Goal: Task Accomplishment & Management: Complete application form

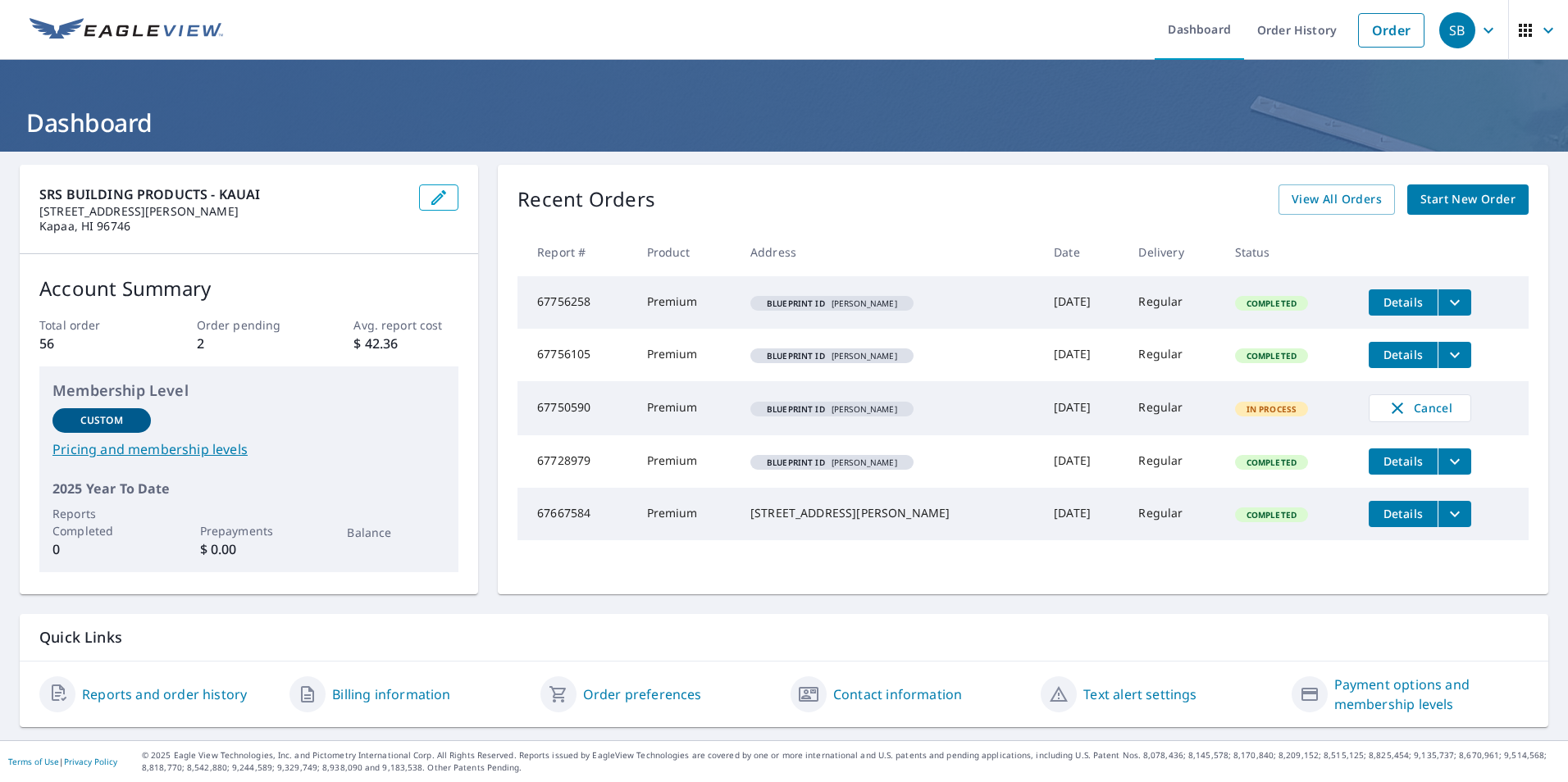
click at [1455, 194] on span "Start New Order" at bounding box center [1467, 199] width 95 height 21
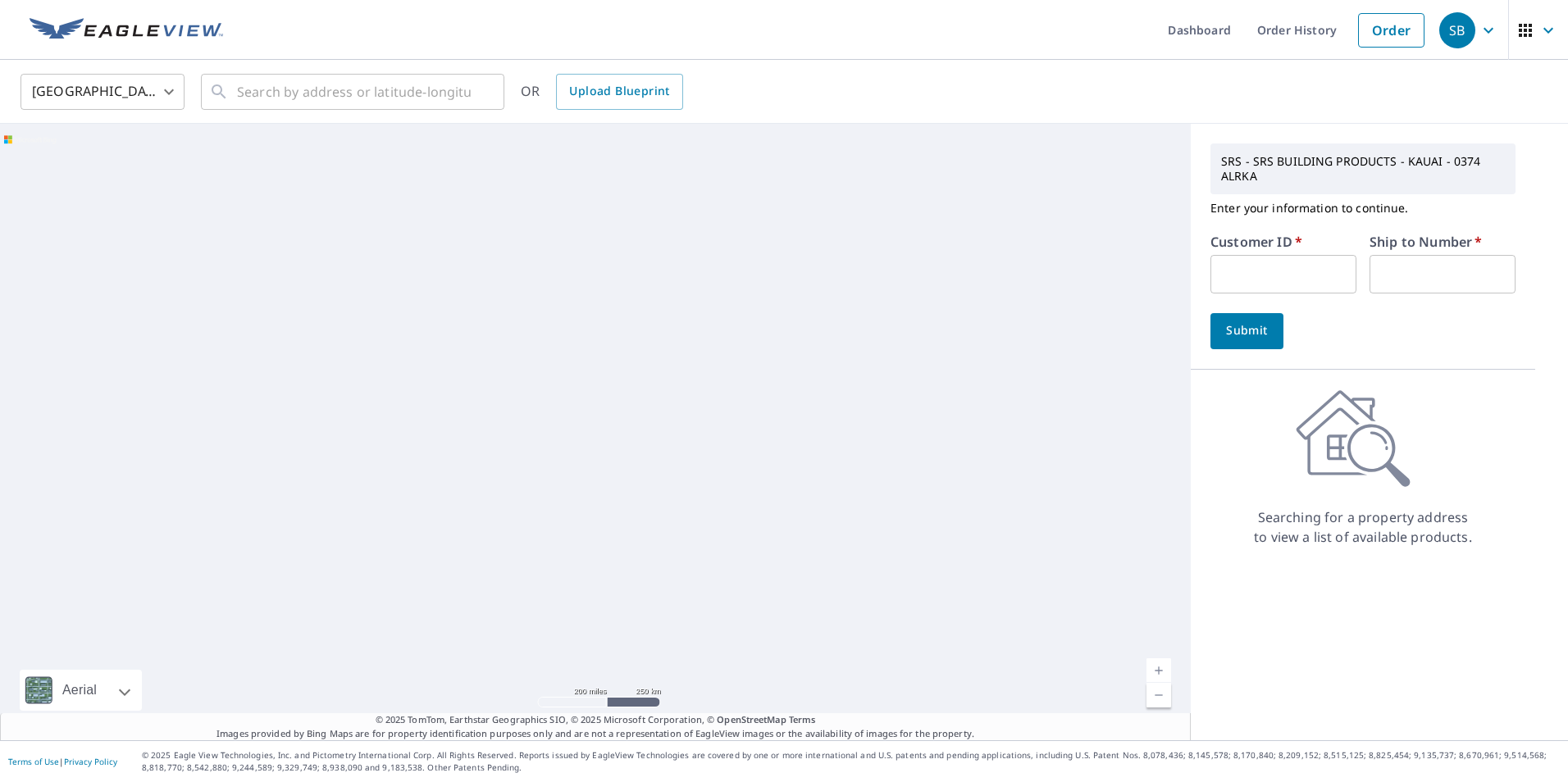
click at [1280, 276] on input "text" at bounding box center [1284, 274] width 146 height 39
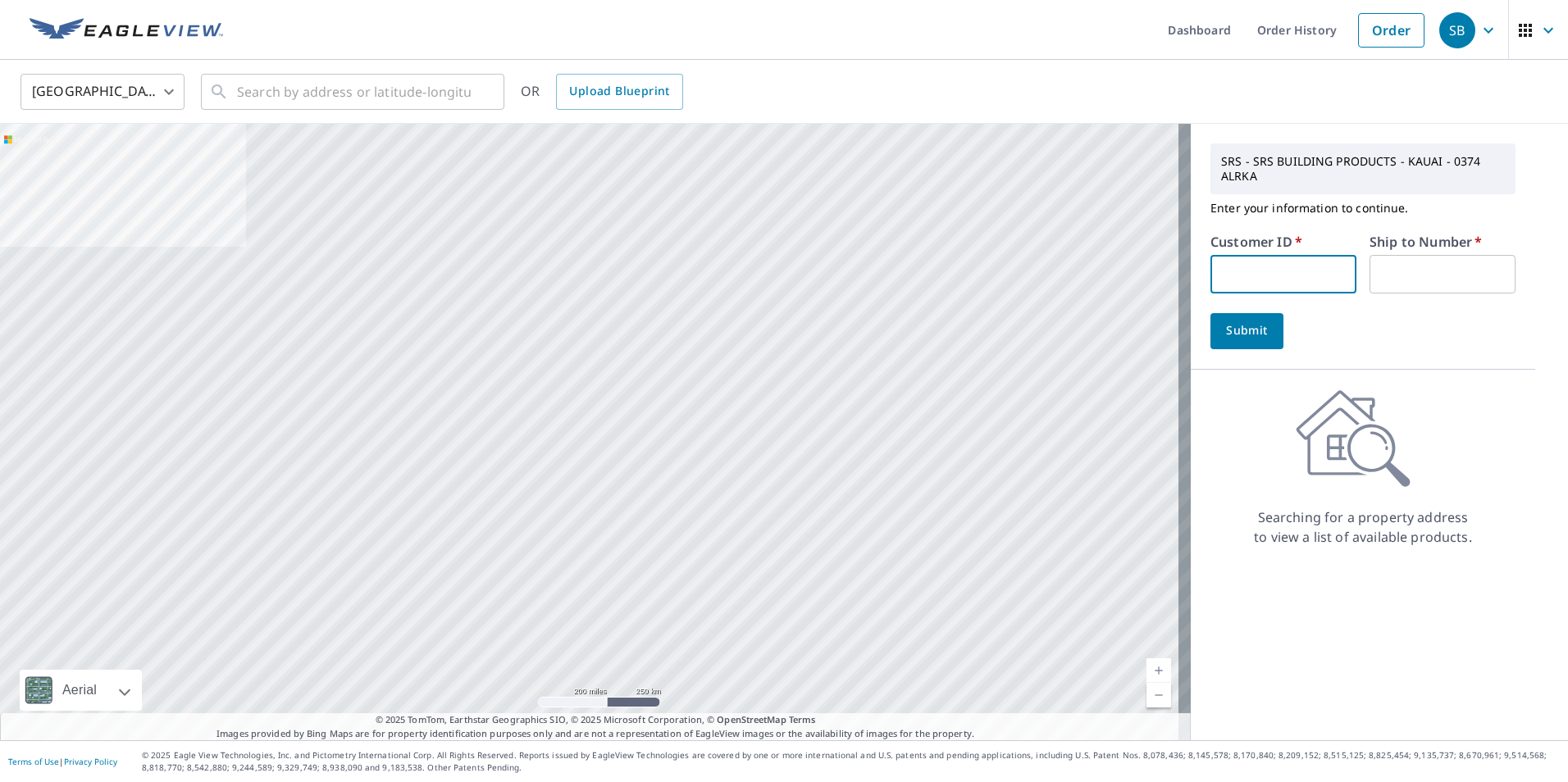
type input "BRA374"
type input "1"
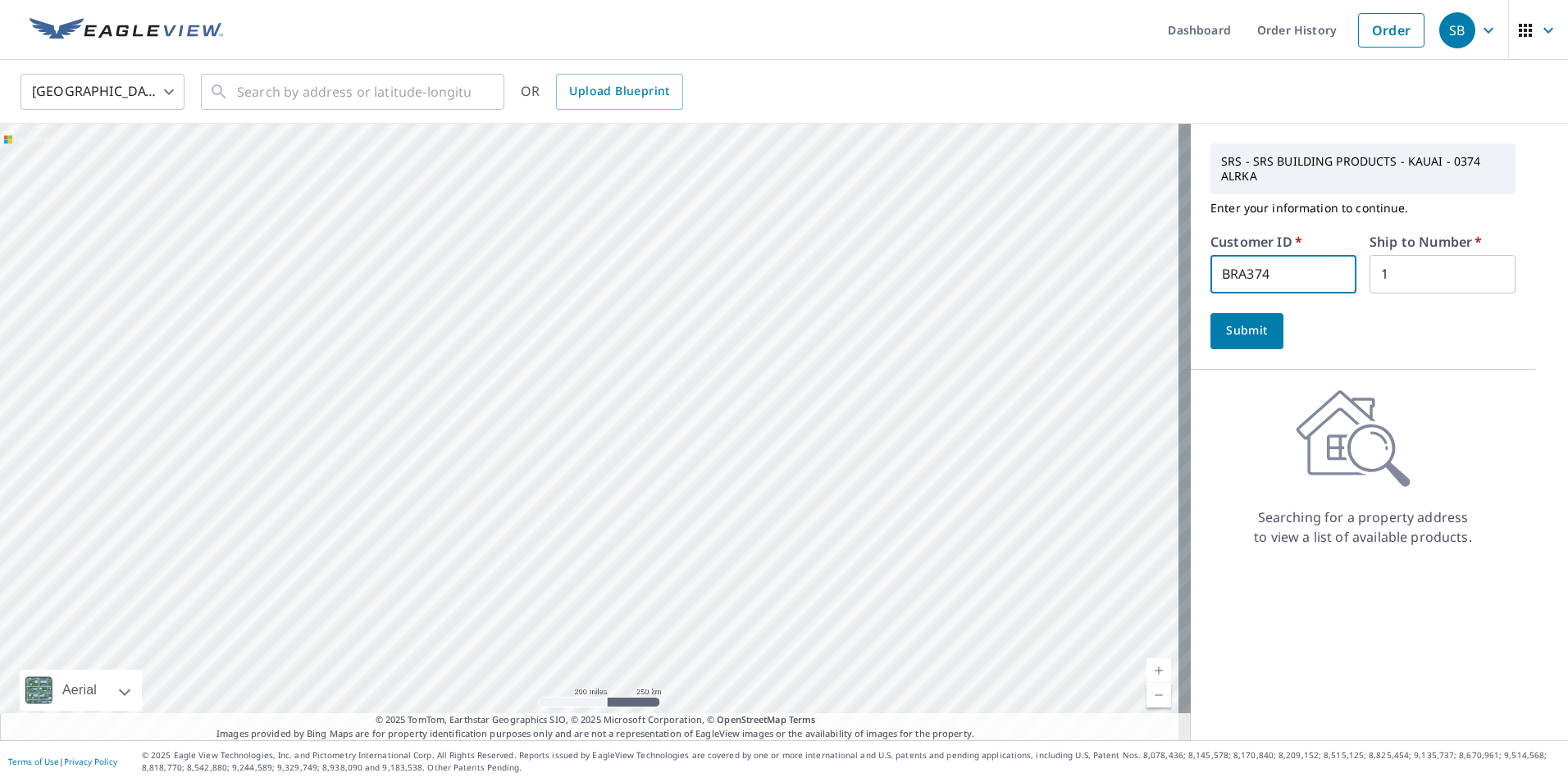
click at [1252, 341] on button "Submit" at bounding box center [1247, 331] width 73 height 36
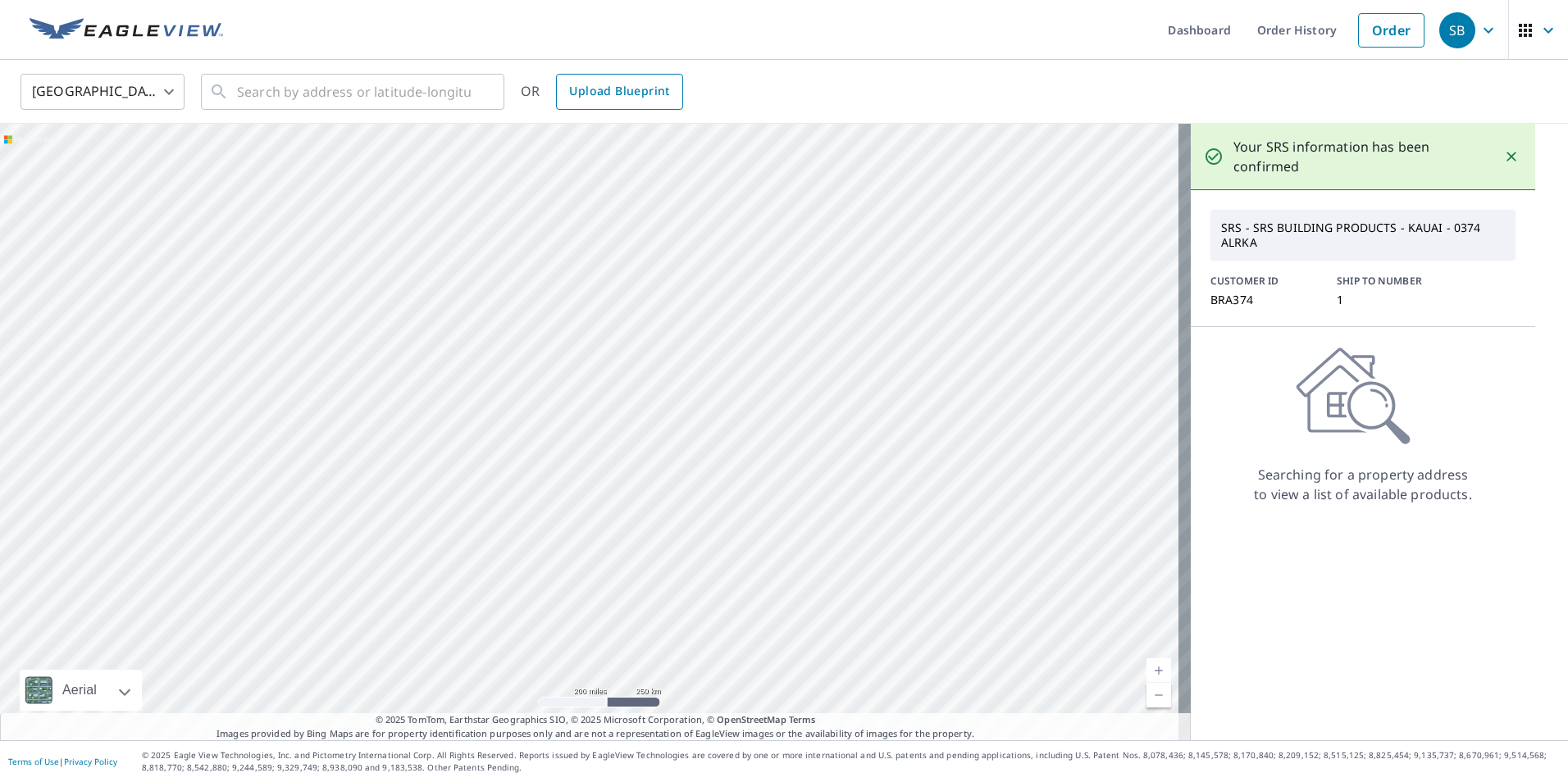
click at [638, 87] on span "Upload Blueprint" at bounding box center [619, 91] width 100 height 21
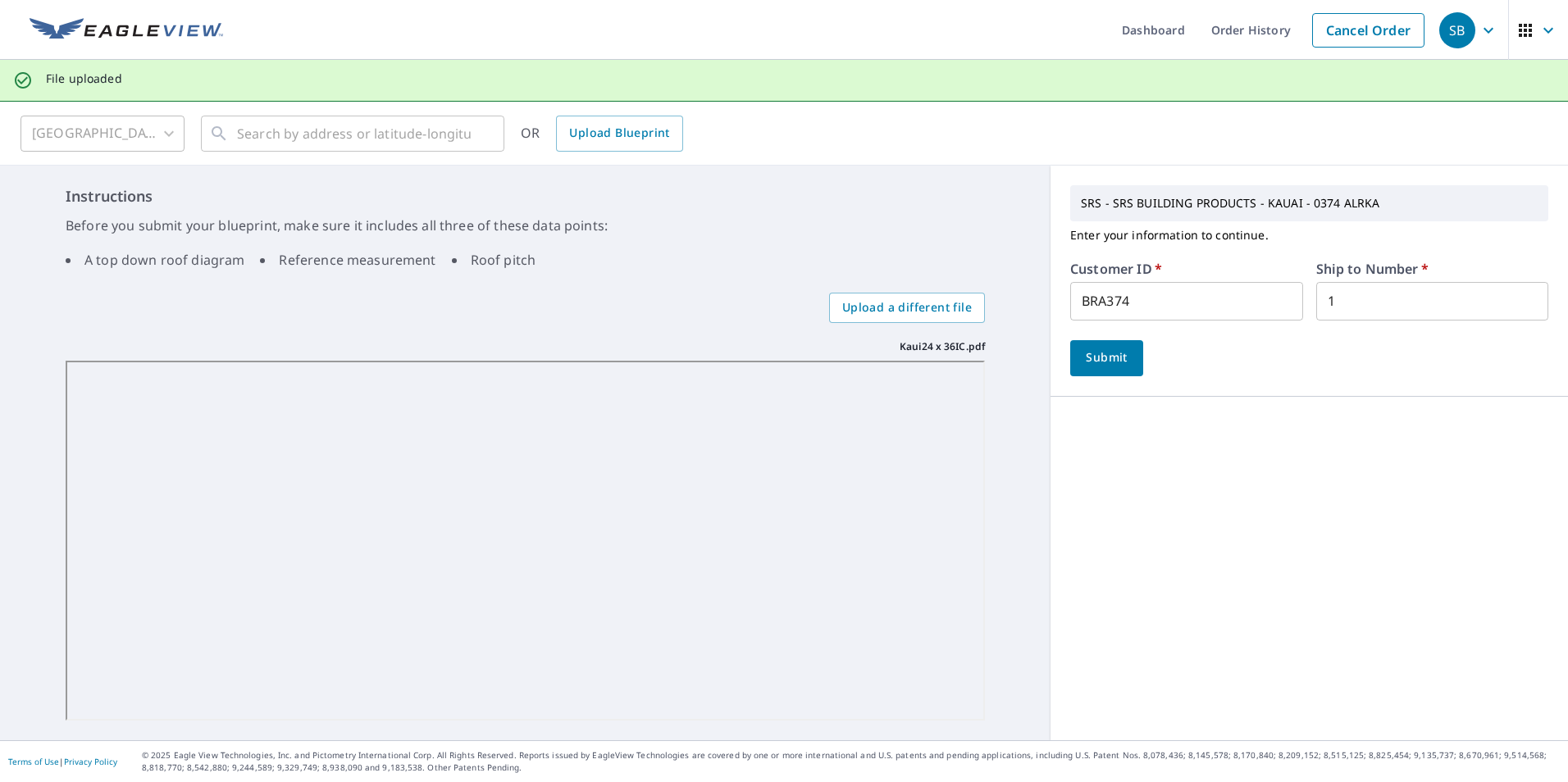
click at [1109, 368] on button "Submit" at bounding box center [1106, 358] width 73 height 36
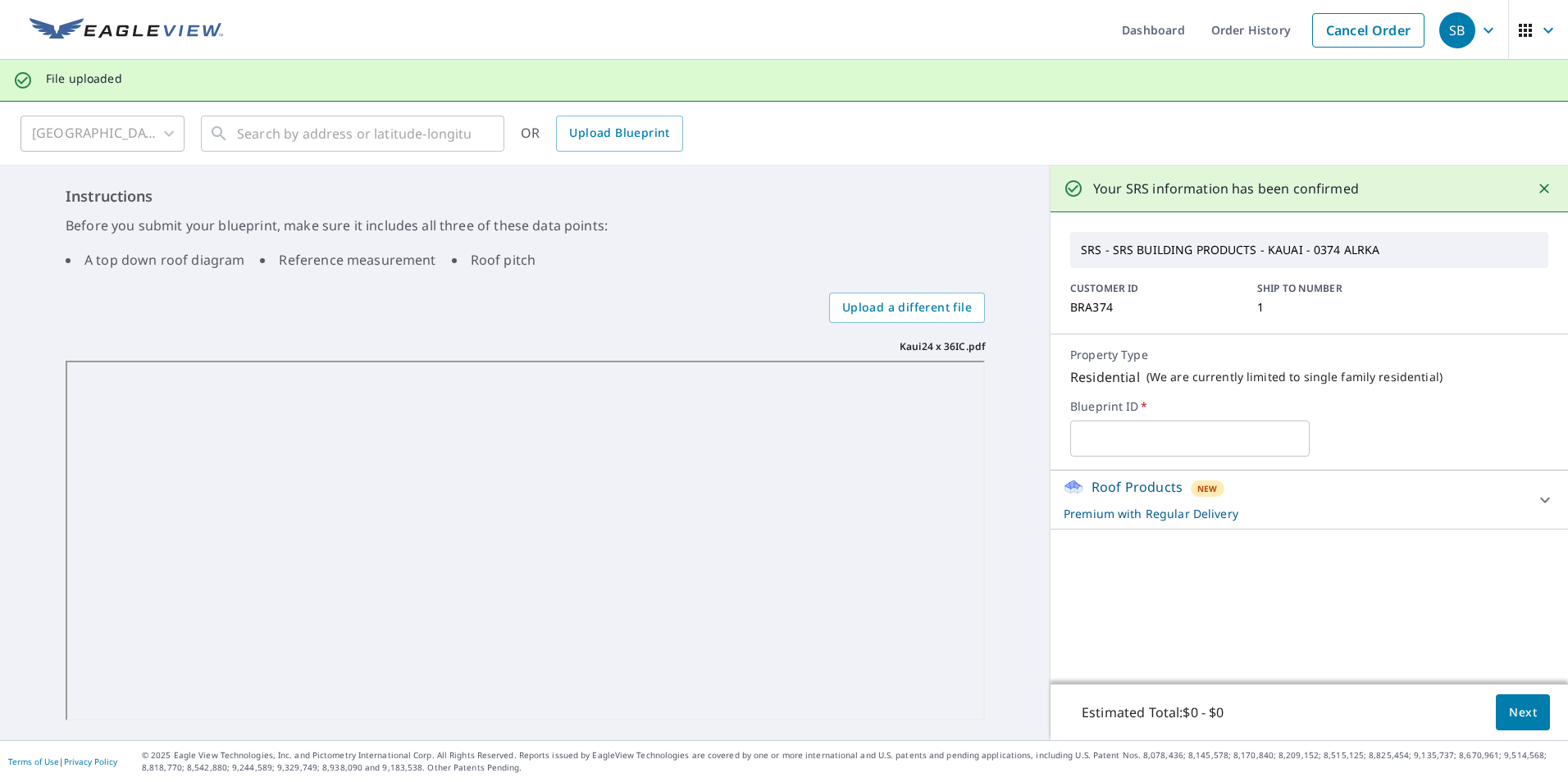
click at [1176, 435] on input "text" at bounding box center [1189, 438] width 239 height 46
type input "Kaui"
click at [1509, 707] on span "Next" at bounding box center [1523, 713] width 28 height 21
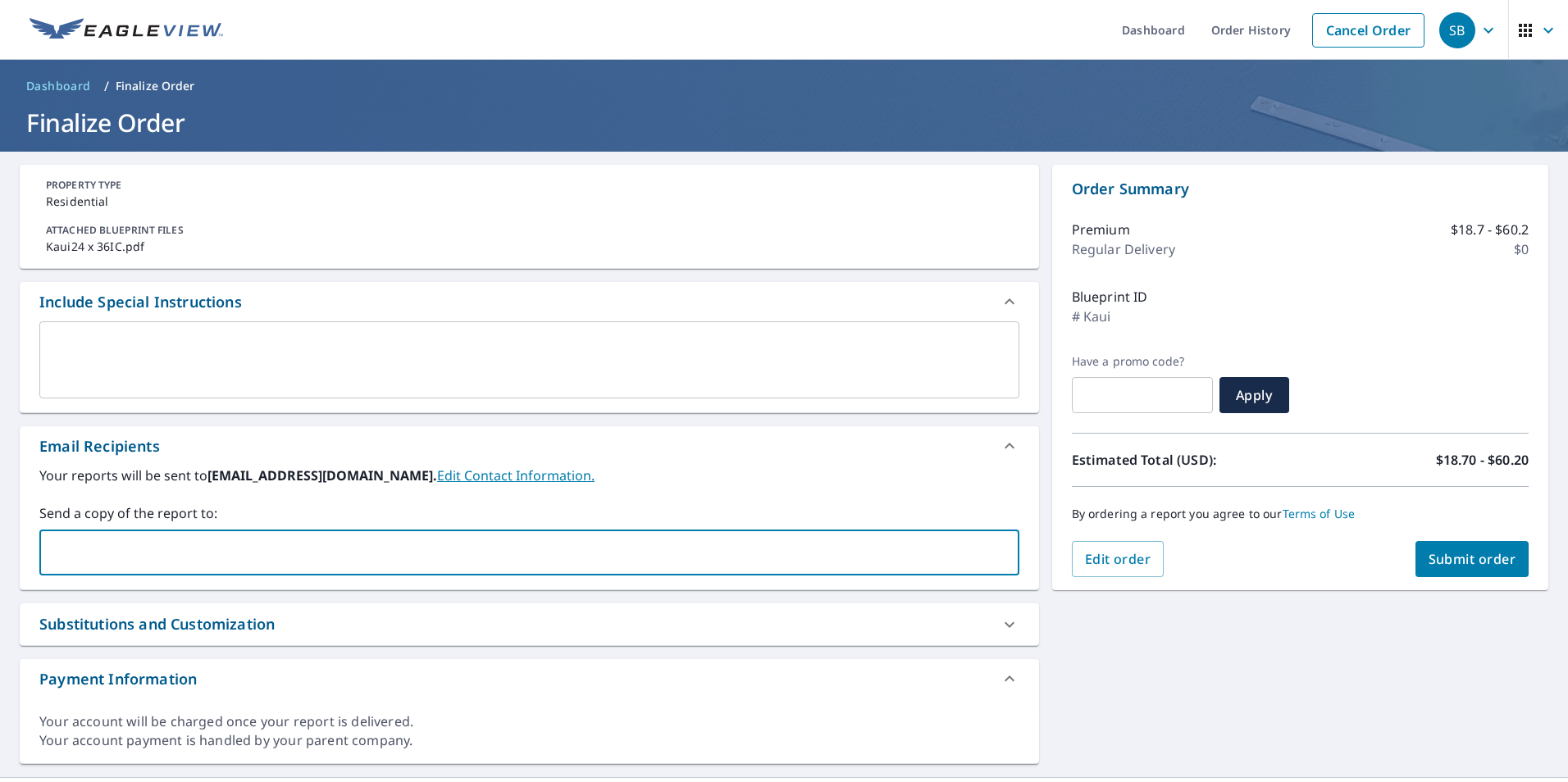
click at [173, 547] on input "text" at bounding box center [517, 552] width 941 height 32
type input "[PERSON_NAME]"
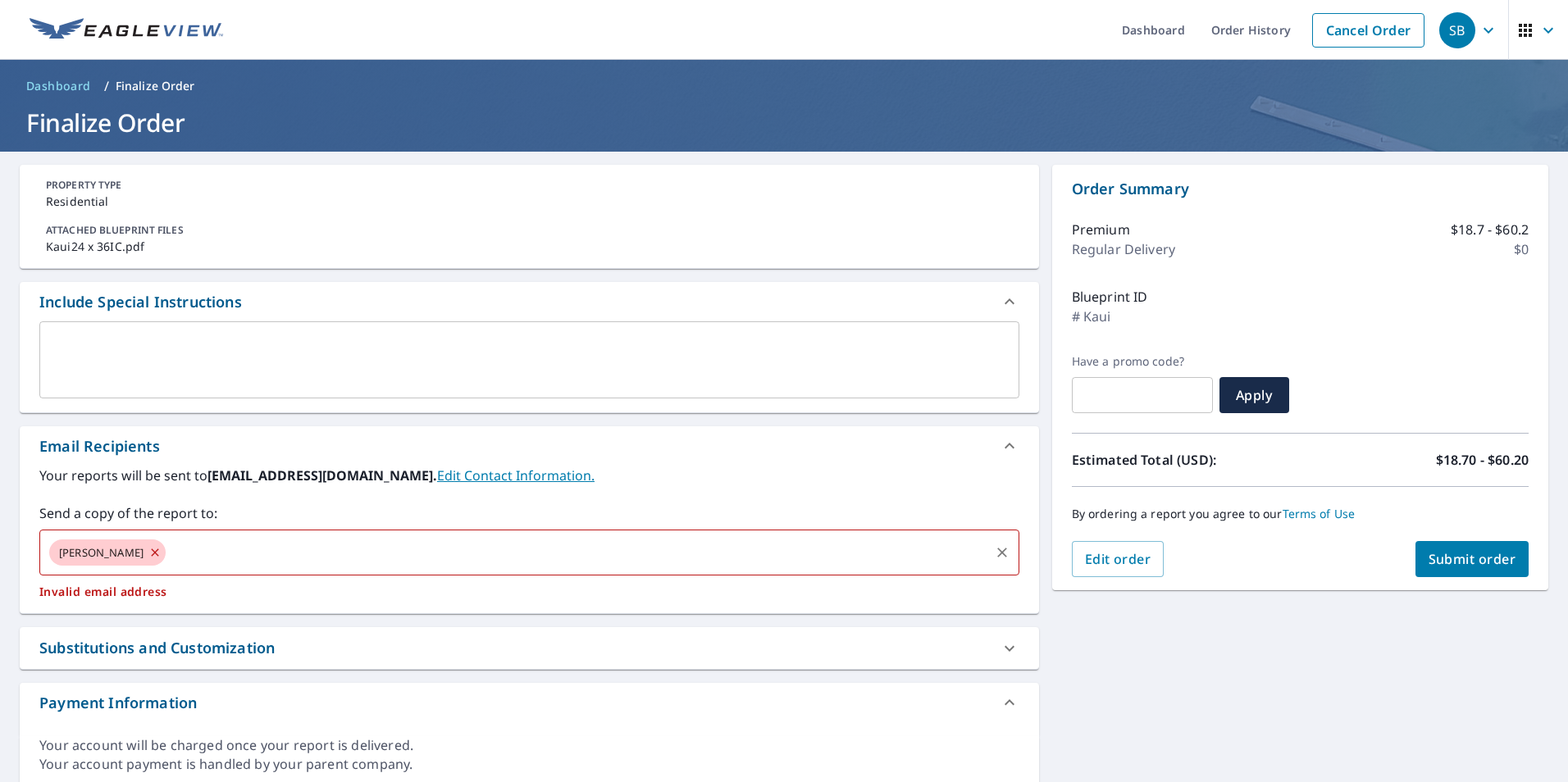
click at [149, 555] on icon at bounding box center [155, 553] width 14 height 18
checkbox input "true"
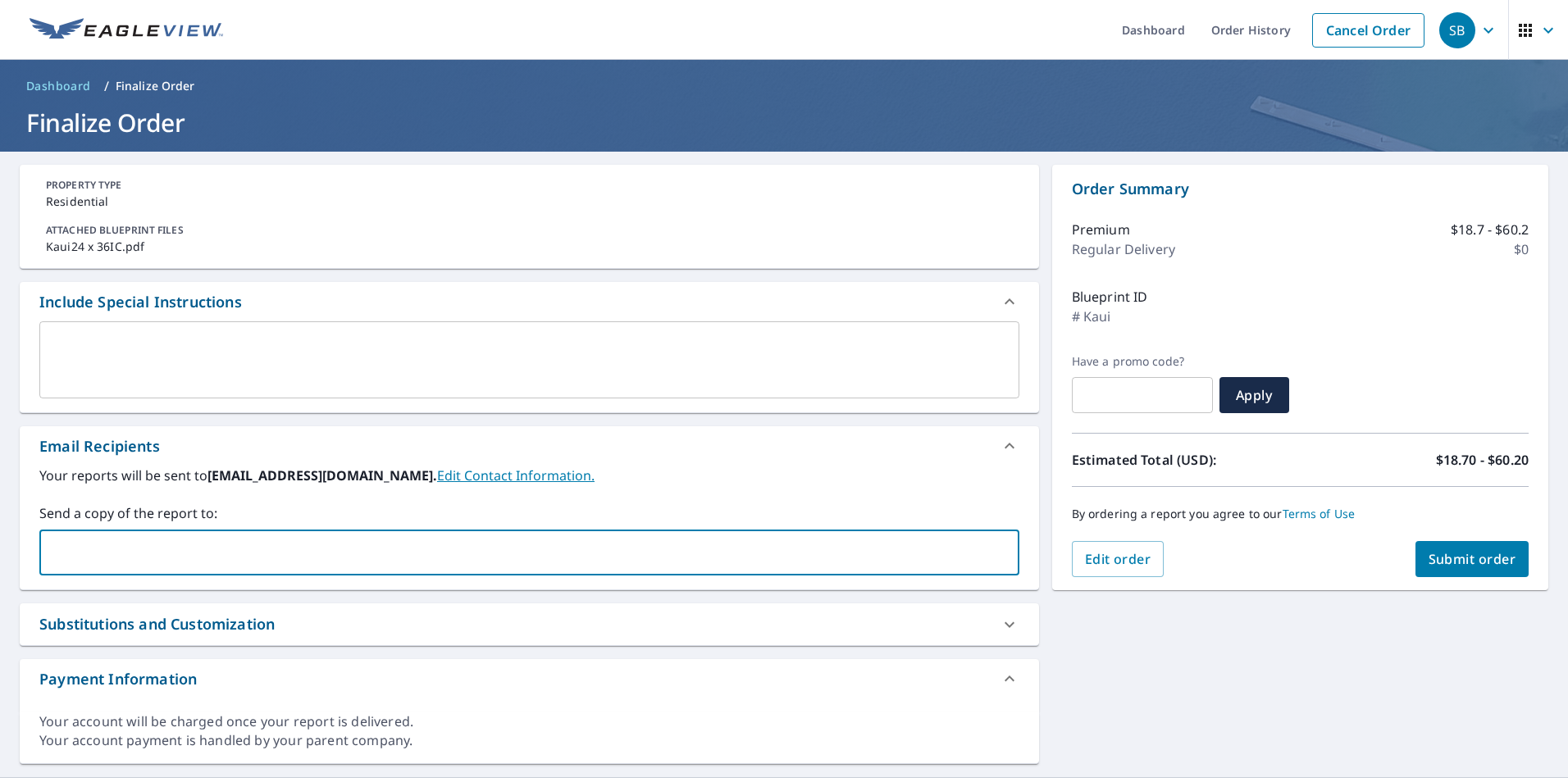
paste input "[PERSON_NAME][EMAIL_ADDRESS][PERSON_NAME][DOMAIN_NAME]"
type input "[PERSON_NAME][EMAIL_ADDRESS][PERSON_NAME][DOMAIN_NAME]"
click at [1466, 557] on span "Submit order" at bounding box center [1472, 559] width 88 height 18
checkbox input "true"
